Goal: Transaction & Acquisition: Obtain resource

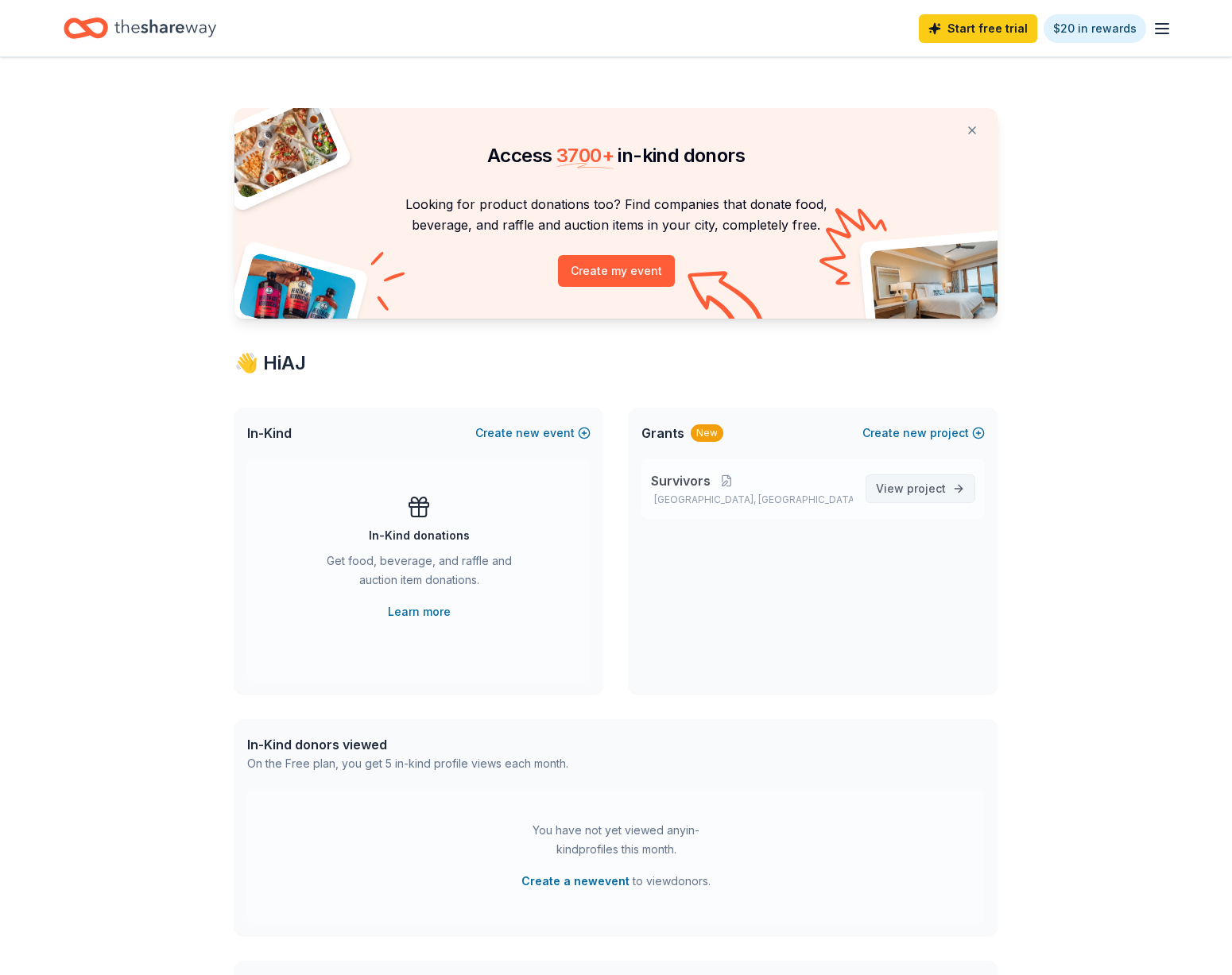
click at [917, 488] on span "project" at bounding box center [926, 488] width 39 height 14
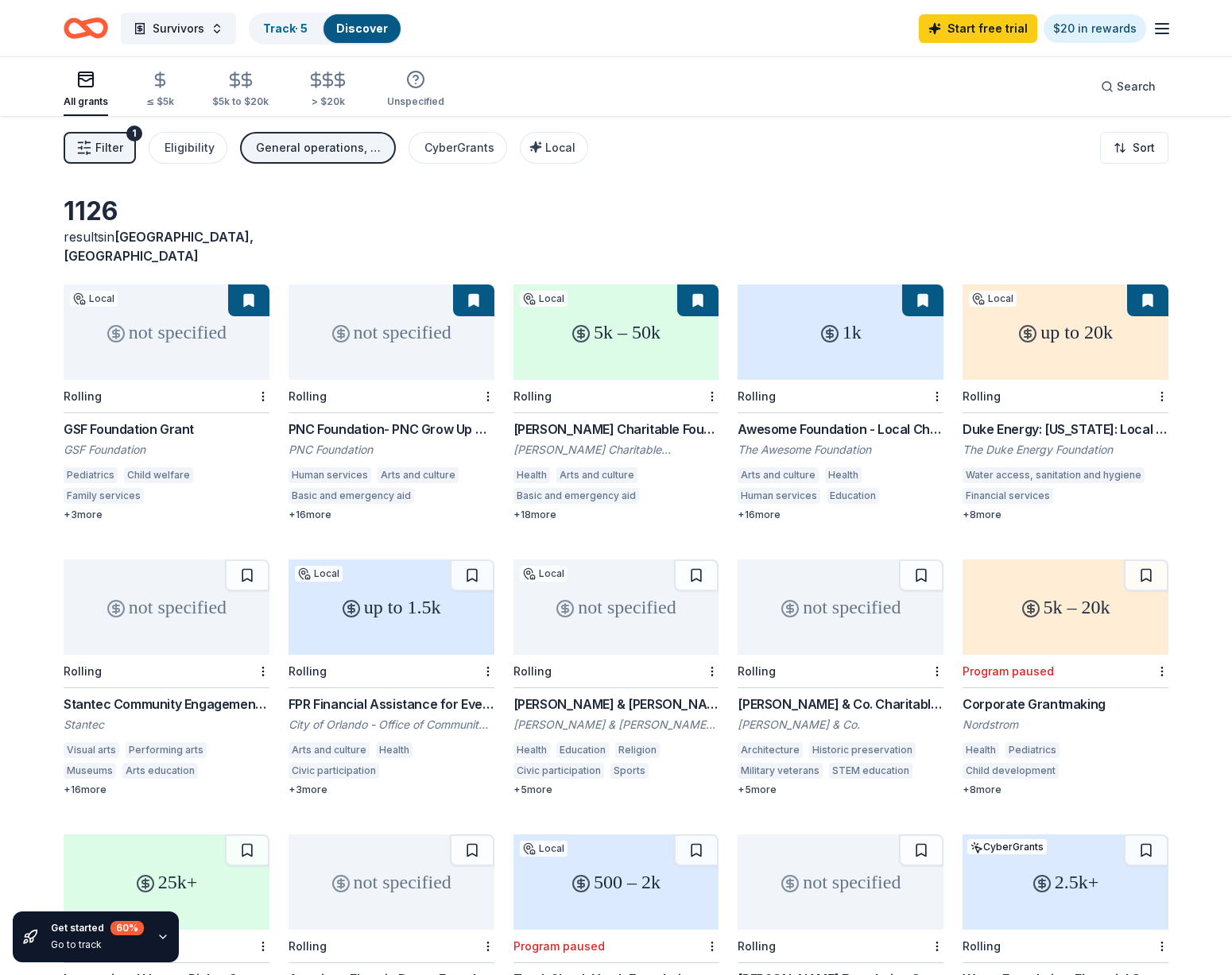
scroll to position [12, 0]
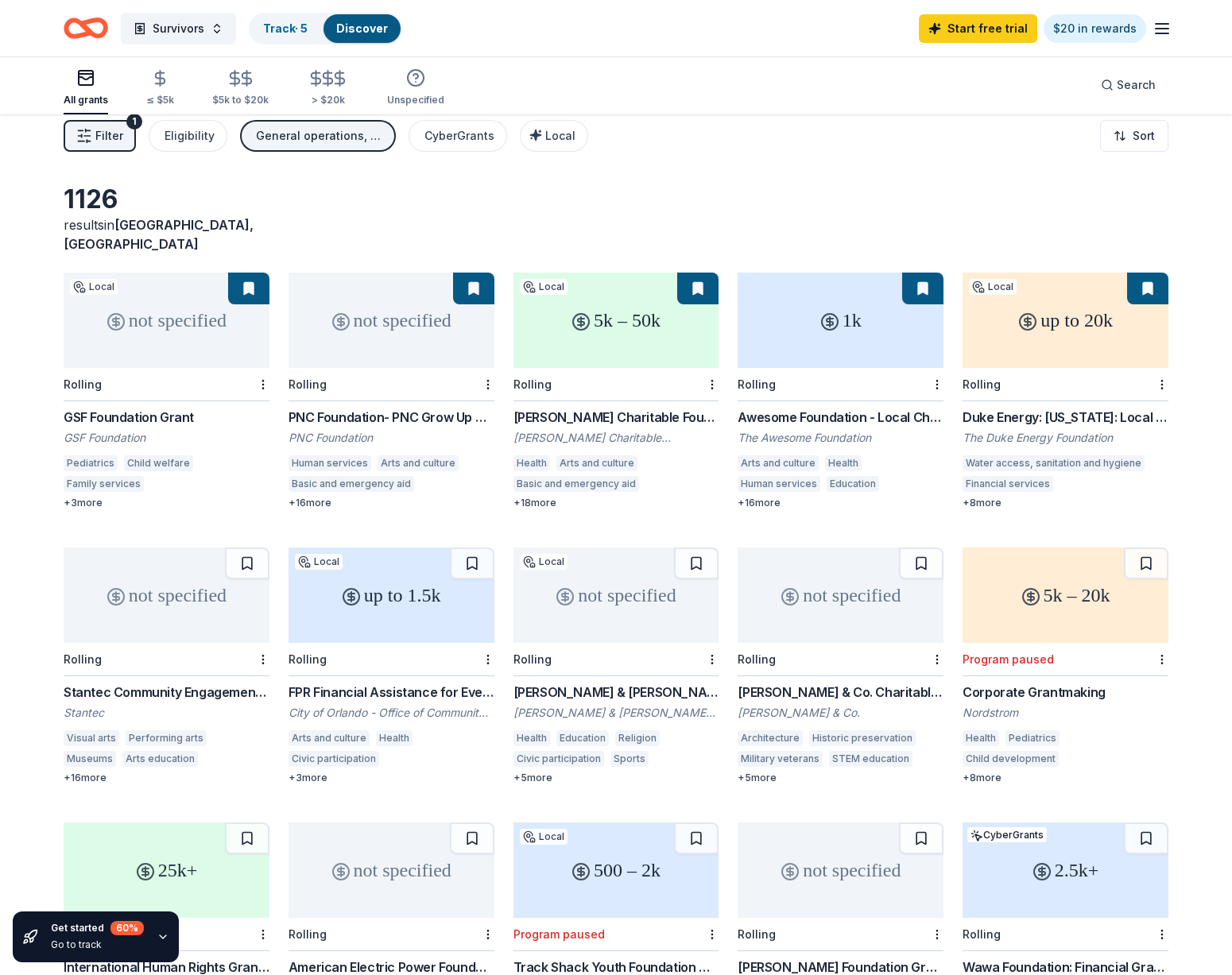
click at [623, 303] on div "5k – 50k" at bounding box center [616, 320] width 206 height 95
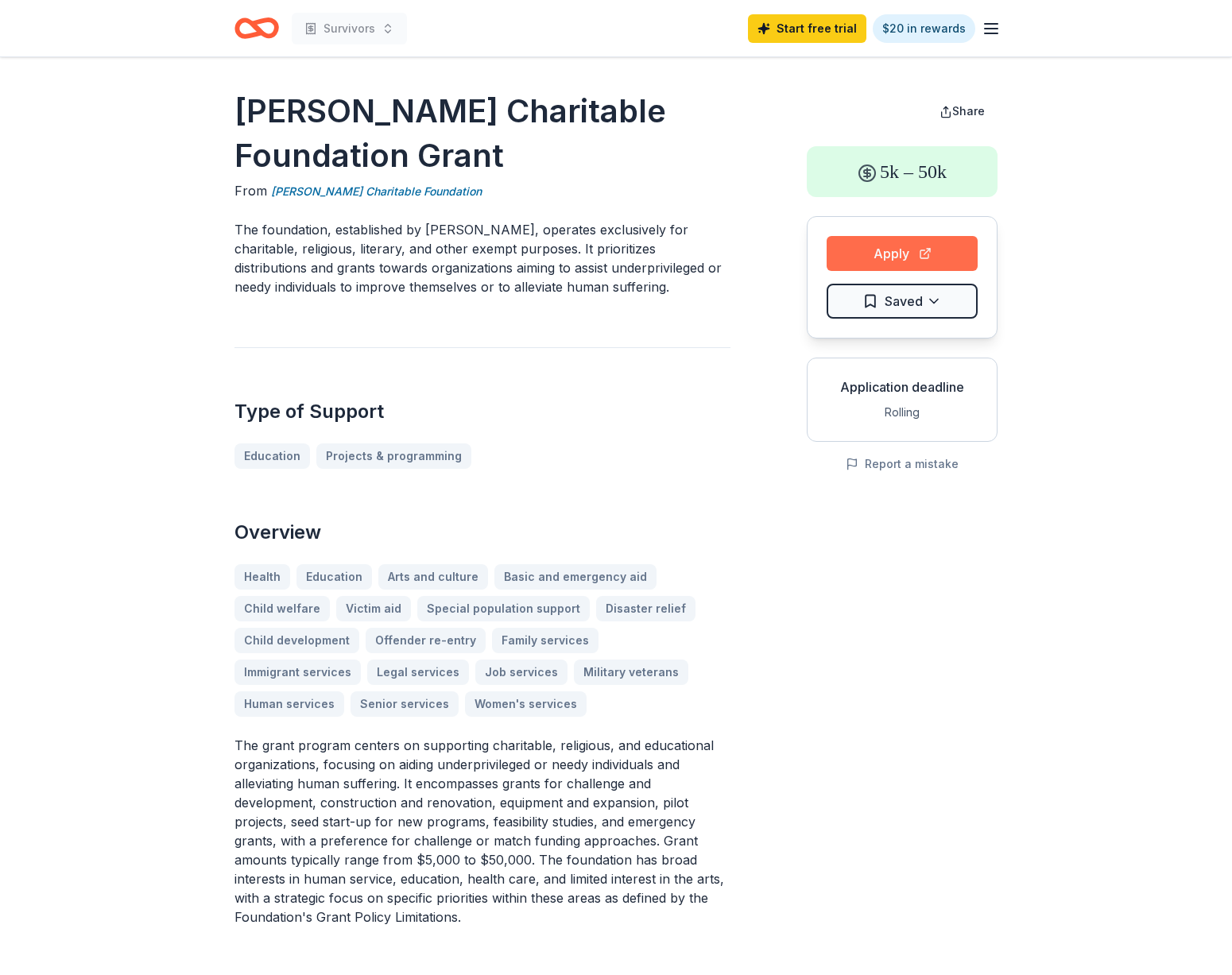
click at [892, 248] on button "Apply" at bounding box center [902, 253] width 151 height 35
